Goal: Task Accomplishment & Management: Manage account settings

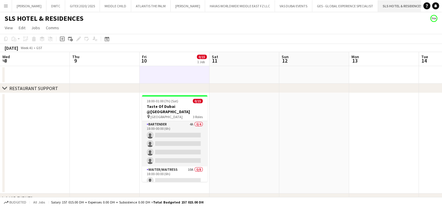
scroll to position [0, 218]
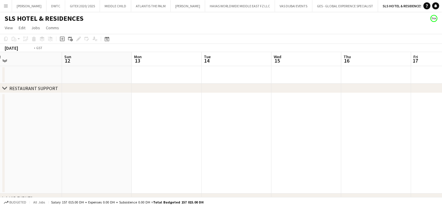
drag, startPoint x: 377, startPoint y: 169, endPoint x: 238, endPoint y: 161, distance: 138.8
click at [235, 161] on app-calendar-viewport "Wed 8 Thu 9 Fri 10 0/15 1 Job Sat 11 Sun 12 Mon 13 Tue 14 Wed 15 Thu 16 Fri 17 …" at bounding box center [221, 136] width 442 height 168
drag, startPoint x: 405, startPoint y: 154, endPoint x: 261, endPoint y: 153, distance: 144.2
click at [261, 153] on app-calendar-viewport "Fri 10 0/15 1 Job Sat 11 Sun 12 Mon 13 Tue 14 Wed 15 Thu 16 Fri 17 Sat 18 Sun 1…" at bounding box center [221, 136] width 442 height 168
drag, startPoint x: 372, startPoint y: 151, endPoint x: 201, endPoint y: 151, distance: 171.1
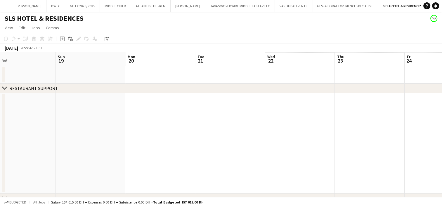
click at [185, 151] on app-calendar-viewport "Wed 15 Thu 16 Fri 17 Sat 18 Sun 19 Mon 20 Tue 21 Wed 22 Thu 23 Fri 24 Sat 25 Su…" at bounding box center [221, 136] width 442 height 168
drag, startPoint x: 277, startPoint y: 149, endPoint x: 176, endPoint y: 150, distance: 100.6
click at [176, 150] on app-calendar-viewport "Wed 15 Thu 16 Fri 17 Sat 18 Sun 19 Mon 20 Tue 21 Wed 22 Thu 23 Fri 24 Sat 25 Su…" at bounding box center [221, 136] width 442 height 168
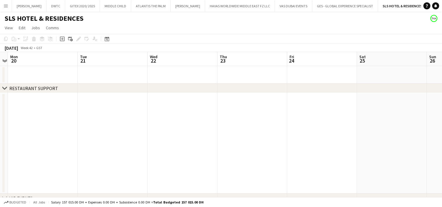
click at [176, 150] on app-date-cell at bounding box center [183, 143] width 70 height 101
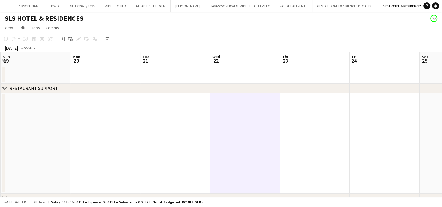
click at [372, 146] on app-calendar-viewport "Fri 17 Sat 18 Sun 19 Mon 20 Tue 21 Wed 22 Thu 23 Fri 24 Sat 25 Sun 26 Mon 27 Tu…" at bounding box center [221, 136] width 442 height 168
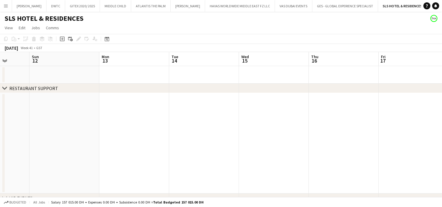
click at [382, 147] on app-calendar-viewport "Thu 9 Fri 10 0/15 1 Job Sat 11 Sun 12 Mon 13 Tue 14 Wed 15 Thu 16 Fri 17 Sat 18…" at bounding box center [221, 136] width 442 height 168
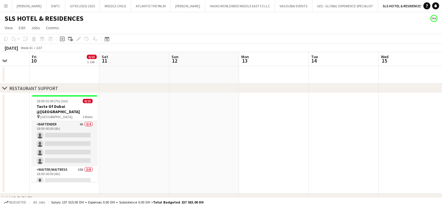
drag, startPoint x: 188, startPoint y: 148, endPoint x: 302, endPoint y: 148, distance: 113.5
click at [382, 148] on app-calendar-viewport "Tue 7 Wed 8 Thu 9 Fri 10 0/15 1 Job Sat 11 Sun 12 Mon 13 Tue 14 Wed 15 Thu 16 F…" at bounding box center [221, 136] width 442 height 168
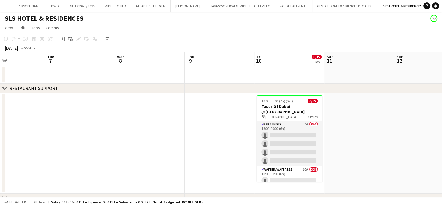
scroll to position [0, 222]
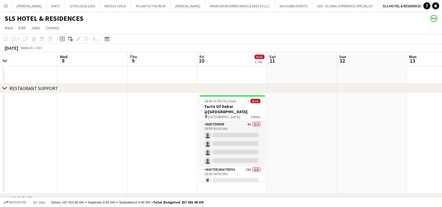
drag, startPoint x: 264, startPoint y: 152, endPoint x: 291, endPoint y: 151, distance: 26.4
click at [290, 151] on app-calendar-viewport "Sat 4 Sun 5 Mon 6 Tue 7 Wed 8 Thu 9 Fri 10 0/15 1 Job Sat 11 Sun 12 Mon 13 Tue …" at bounding box center [221, 136] width 442 height 168
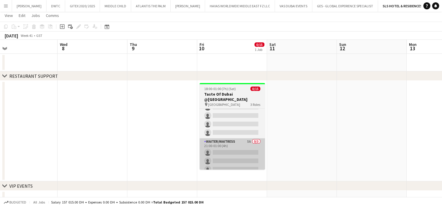
scroll to position [23, 0]
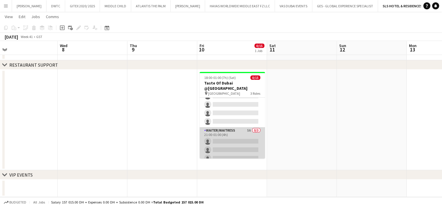
click at [226, 131] on app-card-role "Waiter/Waitress 5A 0/3 21:00-01:00 (4h) single-neutral-actions single-neutral-a…" at bounding box center [233, 145] width 66 height 37
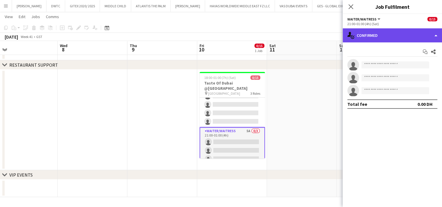
click at [370, 37] on div "single-neutral-actions-check-2 Confirmed" at bounding box center [392, 35] width 99 height 14
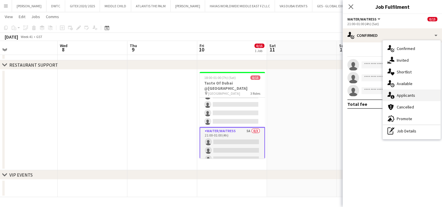
click at [395, 94] on div "single-neutral-actions-information Applicants" at bounding box center [412, 95] width 58 height 12
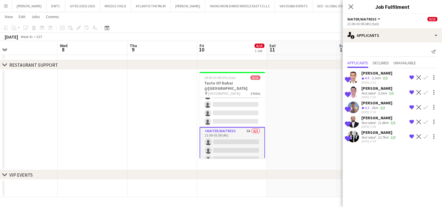
click at [356, 136] on app-user-avatar at bounding box center [354, 137] width 12 height 12
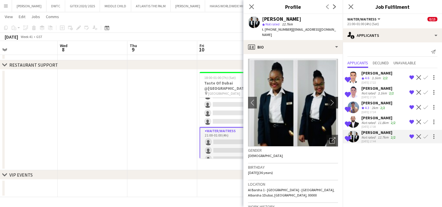
click at [330, 104] on app-icon "chevron-right" at bounding box center [334, 102] width 9 height 6
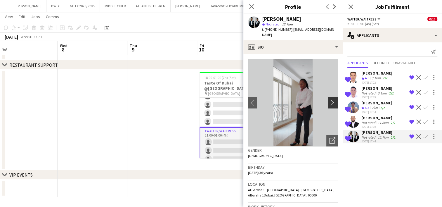
click at [330, 104] on app-icon "chevron-right" at bounding box center [334, 102] width 9 height 6
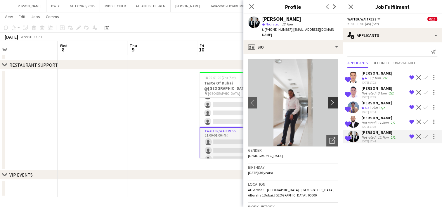
click at [330, 104] on app-icon "chevron-right" at bounding box center [334, 102] width 9 height 6
click at [250, 6] on icon "Close pop-in" at bounding box center [252, 7] width 6 height 6
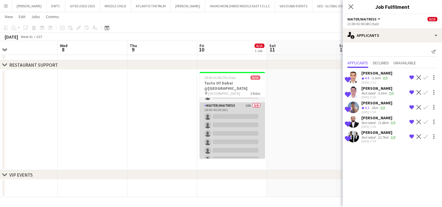
scroll to position [37, 0]
click at [243, 131] on app-card-role "Waiter/Waitress 10A 0/8 18:00-00:00 (6h) single-neutral-actions single-neutral-…" at bounding box center [233, 145] width 66 height 79
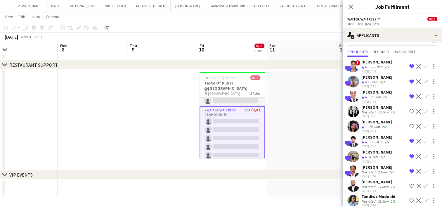
scroll to position [15, 0]
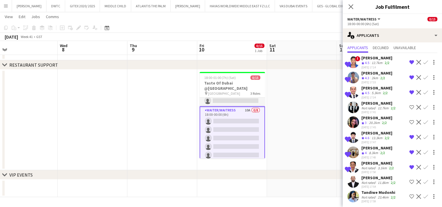
click at [352, 181] on app-user-avatar at bounding box center [354, 182] width 12 height 12
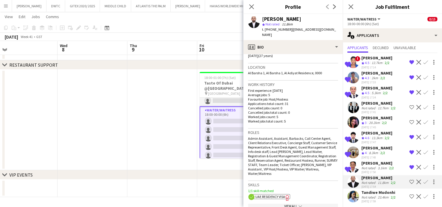
scroll to position [0, 0]
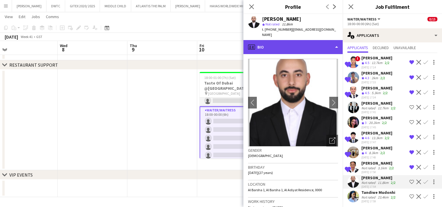
click at [290, 44] on div "profile Bio" at bounding box center [293, 47] width 99 height 14
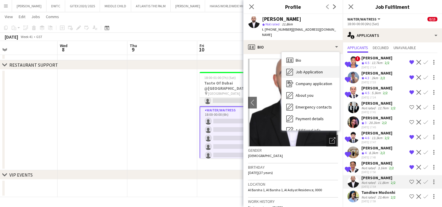
click at [304, 69] on span "Job Application" at bounding box center [309, 71] width 27 height 5
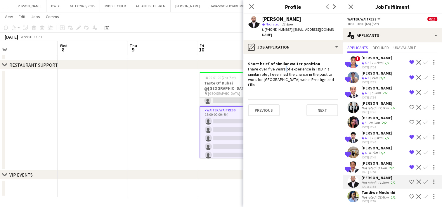
click at [283, 66] on div "I have over five years of experience in F&B in a similar role , I even had the …" at bounding box center [293, 76] width 90 height 21
drag, startPoint x: 283, startPoint y: 65, endPoint x: 309, endPoint y: 71, distance: 26.6
click at [309, 71] on div "I have over five years of experience in F&B in a similar role , I even had the …" at bounding box center [293, 76] width 90 height 21
click at [318, 74] on div "I have over five years of experience in F&B in a similar role , I even had the …" at bounding box center [293, 76] width 90 height 21
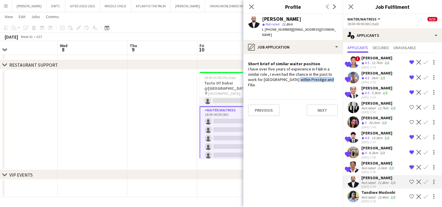
drag, startPoint x: 318, startPoint y: 74, endPoint x: 293, endPoint y: 75, distance: 25.1
click at [293, 75] on div "I have over five years of experience in F&B in a similar role , I even had the …" at bounding box center [293, 76] width 90 height 21
click at [253, 5] on icon at bounding box center [252, 7] width 6 height 6
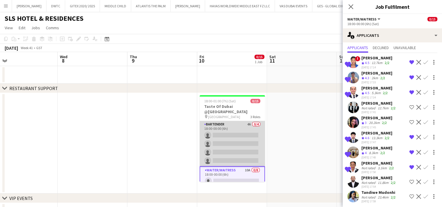
click at [227, 130] on app-card-role "Bartender 4A 0/4 18:00-00:00 (6h) single-neutral-actions single-neutral-actions…" at bounding box center [233, 143] width 66 height 45
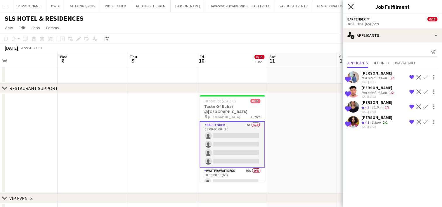
click at [350, 6] on icon at bounding box center [351, 7] width 6 height 6
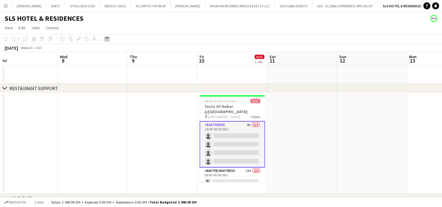
click at [256, 37] on app-toolbar "Copy Paste Paste Ctrl+V Paste with crew Ctrl+Shift+V Paste linked Job [GEOGRAPH…" at bounding box center [221, 39] width 442 height 10
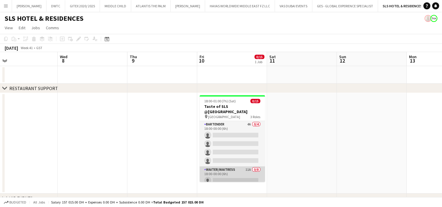
click at [224, 170] on app-card-role "Waiter/Waitress 11A 0/8 18:00-00:00 (6h) single-neutral-actions single-neutral-…" at bounding box center [233, 205] width 66 height 79
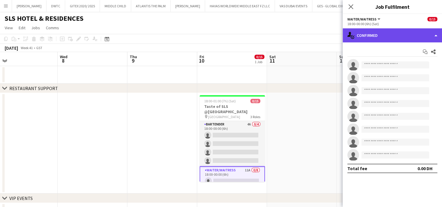
click at [413, 38] on div "single-neutral-actions-check-2 Confirmed" at bounding box center [392, 35] width 99 height 14
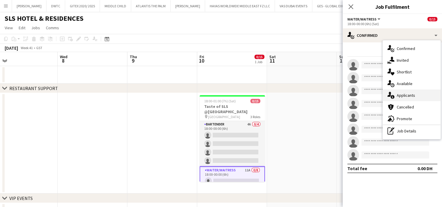
click at [411, 92] on div "single-neutral-actions-information Applicants" at bounding box center [412, 95] width 58 height 12
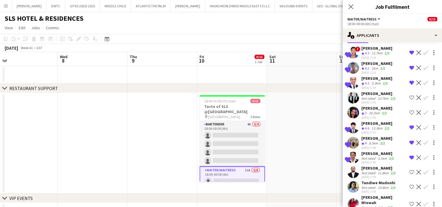
scroll to position [35, 0]
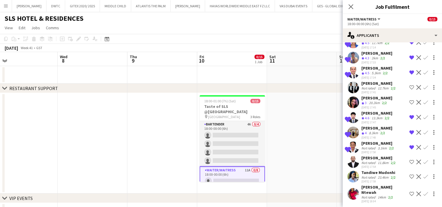
click at [351, 194] on app-user-avatar at bounding box center [354, 194] width 12 height 12
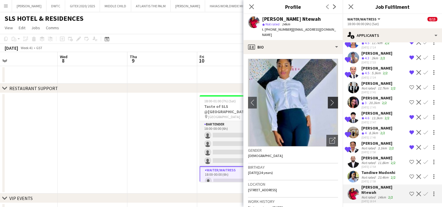
click at [330, 99] on app-icon "chevron-right" at bounding box center [334, 102] width 9 height 6
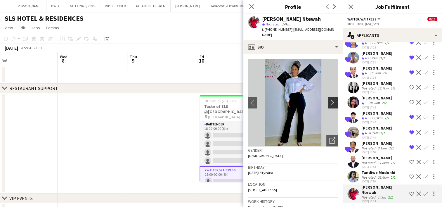
click at [330, 99] on app-icon "chevron-right" at bounding box center [334, 102] width 9 height 6
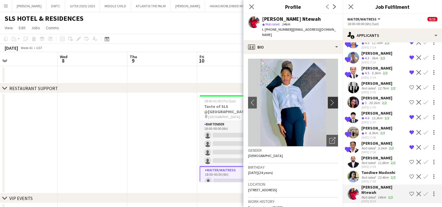
click at [330, 99] on app-icon "chevron-right" at bounding box center [334, 102] width 9 height 6
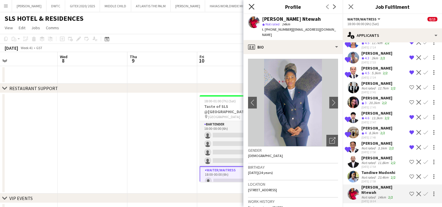
click at [253, 9] on icon "Close pop-in" at bounding box center [252, 7] width 6 height 6
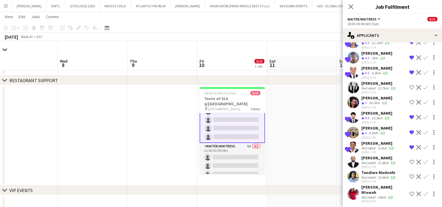
scroll to position [0, 0]
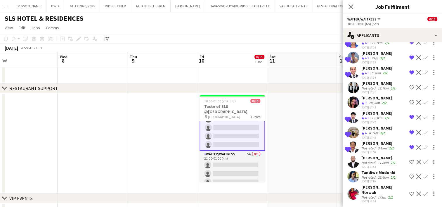
click at [242, 57] on app-board-header-date "Fri 10 0/15 1 Job" at bounding box center [232, 59] width 70 height 14
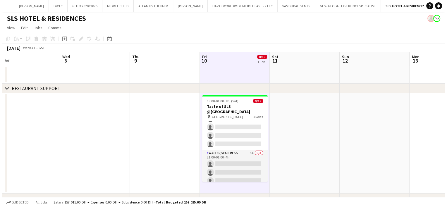
scroll to position [95, 0]
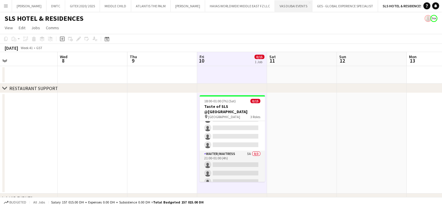
click at [282, 6] on button "VAS DUBAI EVENTS Close" at bounding box center [293, 5] width 37 height 11
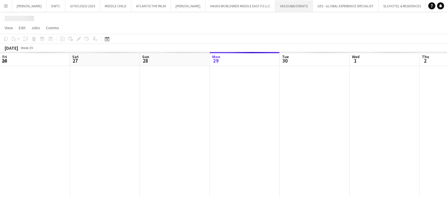
scroll to position [0, 140]
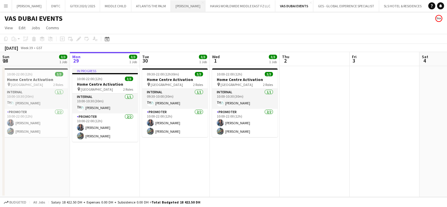
click at [171, 7] on button "[PERSON_NAME] Close" at bounding box center [188, 5] width 35 height 11
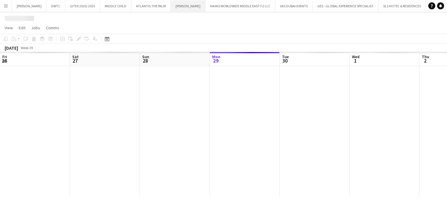
scroll to position [0, 140]
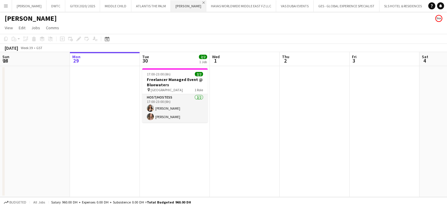
click at [202, 3] on app-icon "Close" at bounding box center [203, 2] width 2 height 2
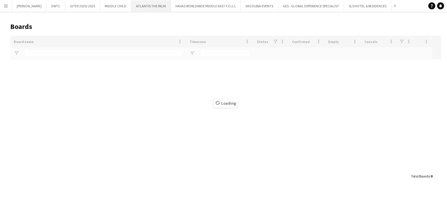
click at [132, 6] on button "ATLANTIS THE PALM Close" at bounding box center [150, 5] width 39 height 11
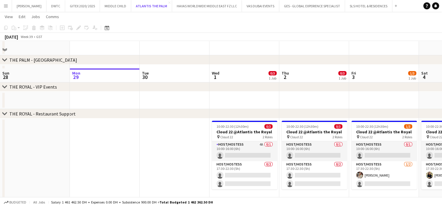
scroll to position [117, 0]
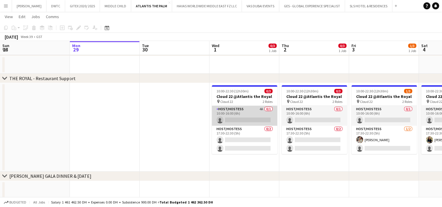
click at [247, 117] on app-card-role "Host/Hostess 4A 0/1 10:00-16:00 (6h) single-neutral-actions" at bounding box center [245, 116] width 66 height 20
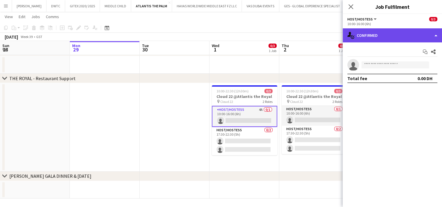
click at [383, 39] on div "single-neutral-actions-check-2 Confirmed" at bounding box center [392, 35] width 99 height 14
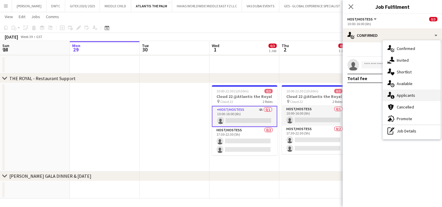
click at [407, 95] on span "Applicants" at bounding box center [406, 95] width 18 height 5
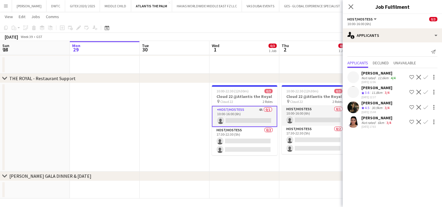
click at [351, 78] on app-user-avatar at bounding box center [354, 77] width 12 height 12
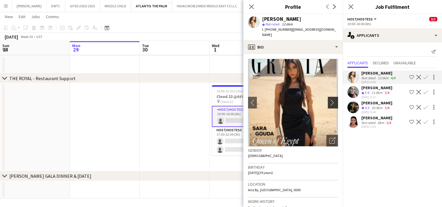
click at [330, 99] on app-icon "chevron-right" at bounding box center [334, 102] width 9 height 6
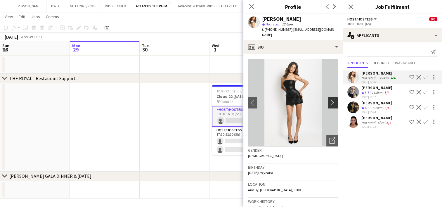
click at [330, 99] on app-icon "chevron-right" at bounding box center [334, 102] width 9 height 6
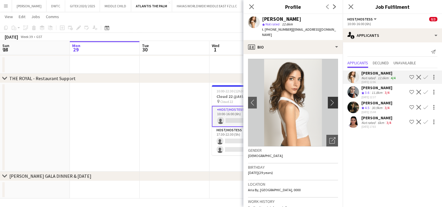
click at [330, 99] on app-icon "chevron-right" at bounding box center [334, 102] width 9 height 6
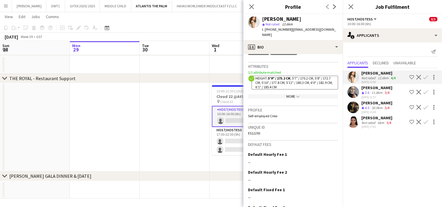
scroll to position [263, 0]
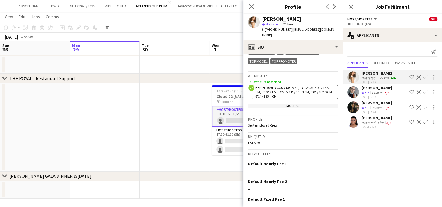
click at [295, 104] on app-icon "chevron-down" at bounding box center [297, 106] width 5 height 4
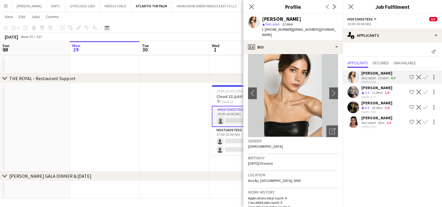
scroll to position [0, 0]
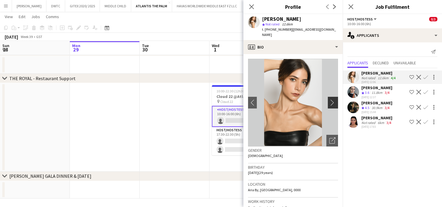
click at [330, 99] on app-icon "chevron-right" at bounding box center [334, 102] width 9 height 6
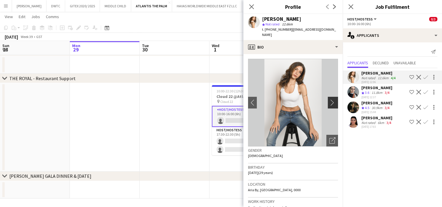
click at [330, 99] on app-icon "chevron-right" at bounding box center [334, 102] width 9 height 6
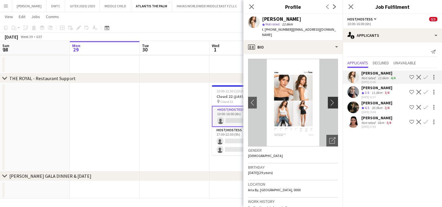
click at [330, 99] on app-icon "chevron-right" at bounding box center [334, 102] width 9 height 6
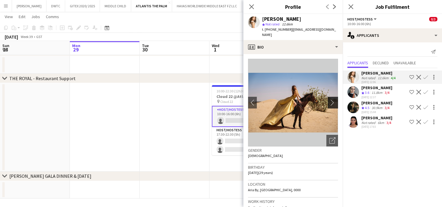
click at [330, 99] on app-icon "chevron-right" at bounding box center [334, 102] width 9 height 6
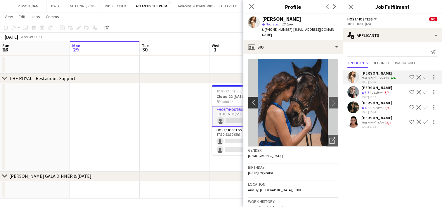
click at [251, 97] on button "chevron-left" at bounding box center [253, 103] width 12 height 12
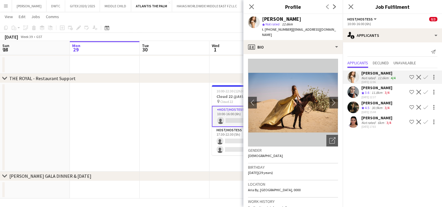
click at [351, 90] on app-user-avatar at bounding box center [354, 92] width 12 height 12
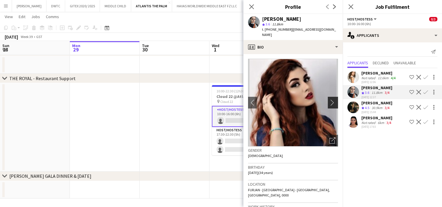
click at [330, 99] on app-icon "chevron-right" at bounding box center [334, 102] width 9 height 6
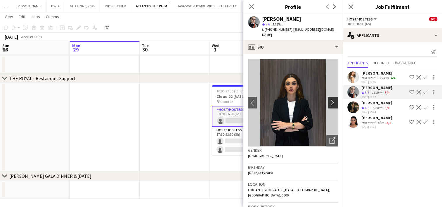
click at [330, 99] on app-icon "chevron-right" at bounding box center [334, 102] width 9 height 6
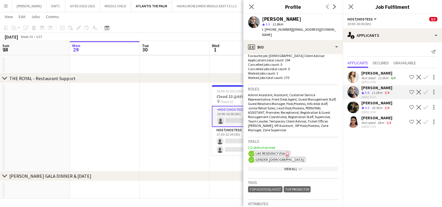
scroll to position [205, 0]
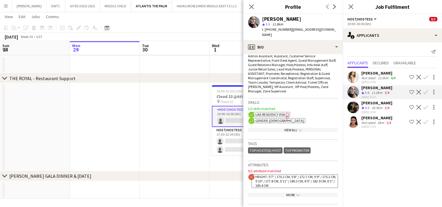
click at [350, 105] on app-user-avatar at bounding box center [354, 107] width 12 height 12
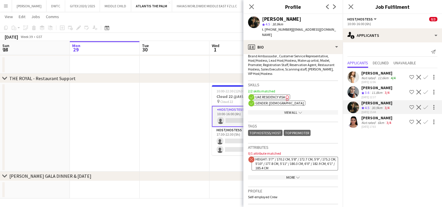
click at [356, 76] on app-user-avatar at bounding box center [354, 77] width 12 height 12
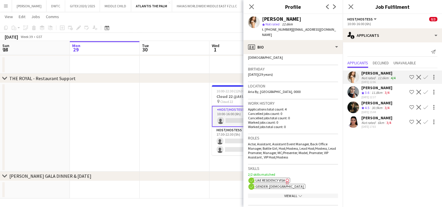
scroll to position [0, 0]
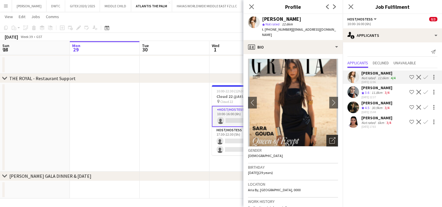
click at [330, 137] on icon "Open photos pop-in" at bounding box center [333, 140] width 6 height 6
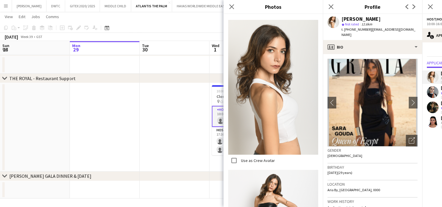
scroll to position [1785, 0]
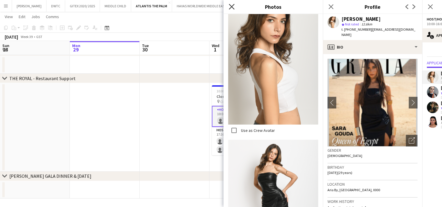
click at [232, 6] on icon at bounding box center [232, 7] width 6 height 6
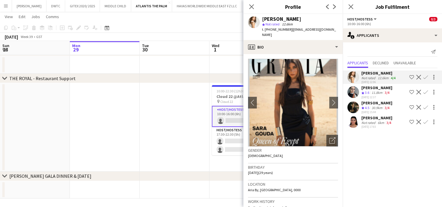
click at [354, 125] on app-user-avatar at bounding box center [354, 122] width 12 height 12
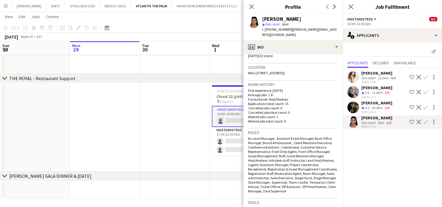
scroll to position [0, 0]
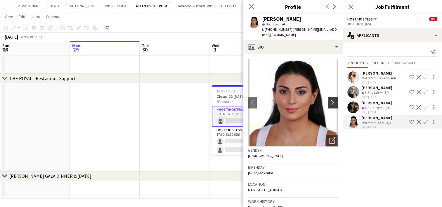
click at [330, 99] on app-icon "chevron-right" at bounding box center [334, 102] width 9 height 6
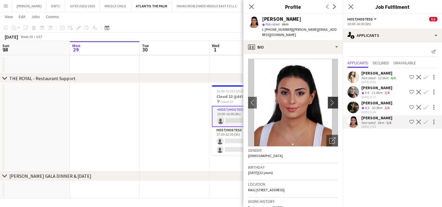
click at [330, 99] on app-icon "chevron-right" at bounding box center [334, 102] width 9 height 6
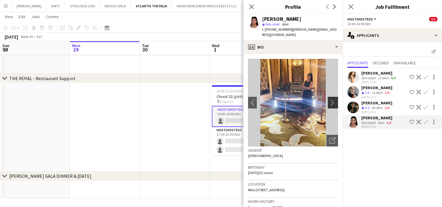
click at [330, 99] on app-icon "chevron-right" at bounding box center [334, 102] width 9 height 6
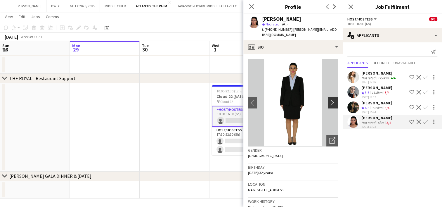
click at [330, 99] on app-icon "chevron-right" at bounding box center [334, 102] width 9 height 6
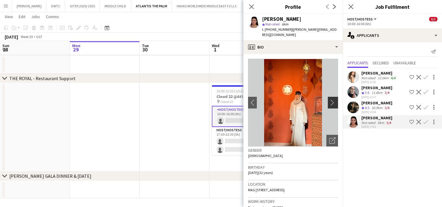
click at [330, 99] on app-icon "chevron-right" at bounding box center [334, 102] width 9 height 6
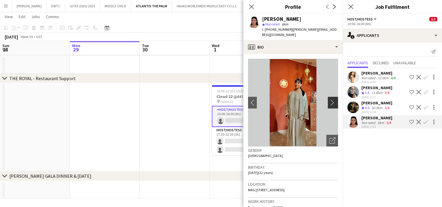
click at [330, 99] on app-icon "chevron-right" at bounding box center [334, 102] width 9 height 6
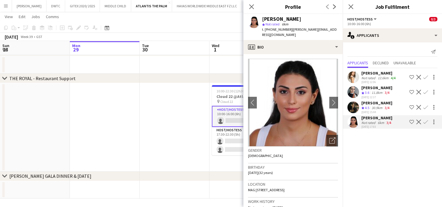
click at [350, 103] on app-user-avatar at bounding box center [354, 107] width 12 height 12
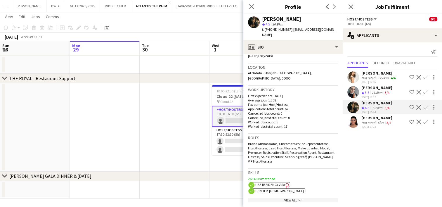
scroll to position [234, 0]
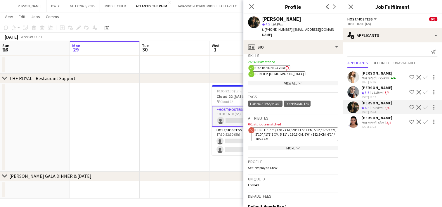
click at [295, 146] on app-icon "chevron-down" at bounding box center [297, 148] width 5 height 4
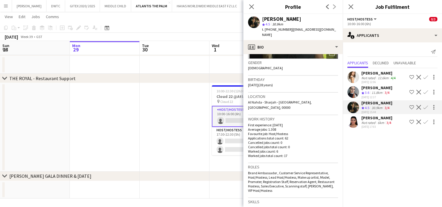
scroll to position [0, 0]
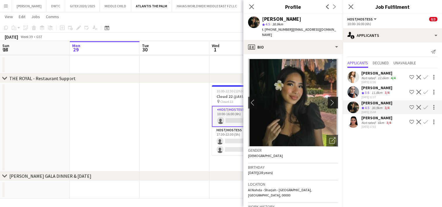
click at [330, 99] on app-icon "chevron-right" at bounding box center [334, 102] width 9 height 6
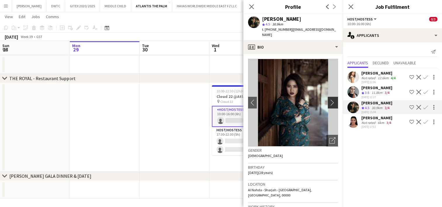
click at [330, 99] on app-icon "chevron-right" at bounding box center [334, 102] width 9 height 6
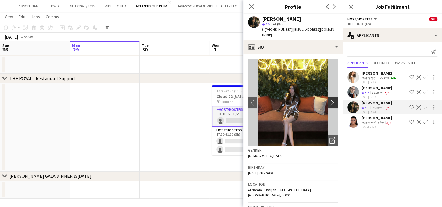
click at [330, 99] on app-icon "chevron-right" at bounding box center [334, 102] width 9 height 6
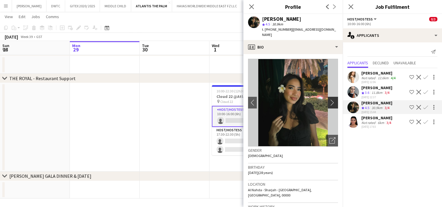
click at [330, 99] on app-icon "chevron-right" at bounding box center [334, 102] width 9 height 6
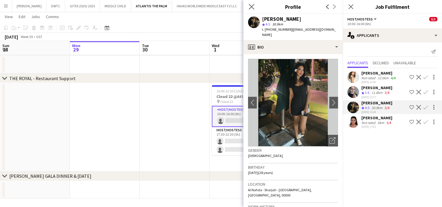
click at [252, 10] on app-icon "Close pop-in" at bounding box center [252, 7] width 8 height 8
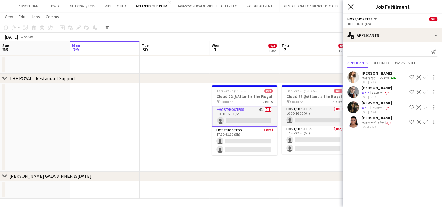
click at [351, 7] on icon at bounding box center [351, 7] width 6 height 6
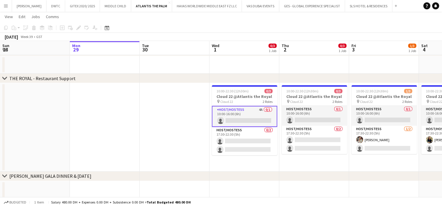
click at [298, 46] on app-board-header-date "Thu 2 0/3 1 Job" at bounding box center [315, 48] width 70 height 14
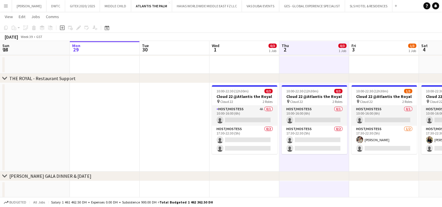
click at [251, 52] on app-board-header-date "Wed 1 0/3 1 Job" at bounding box center [245, 48] width 70 height 14
